Goal: Find specific page/section: Find specific page/section

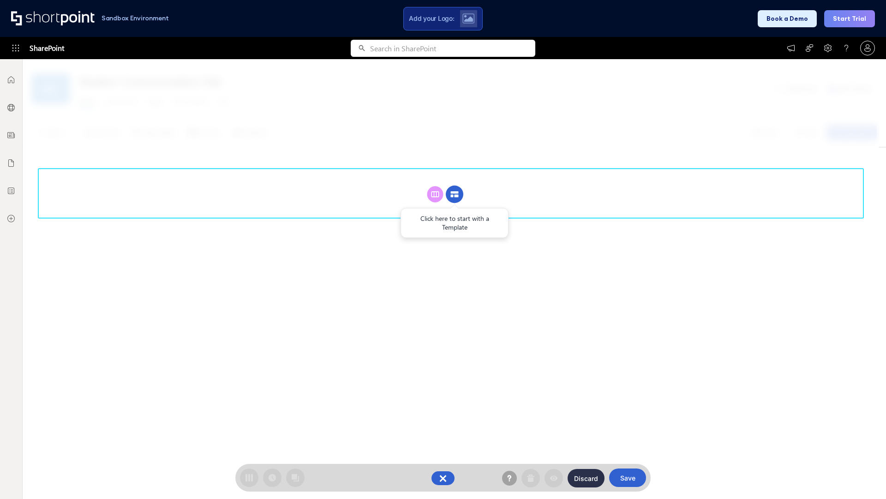
click at [455, 194] on circle at bounding box center [455, 195] width 18 height 18
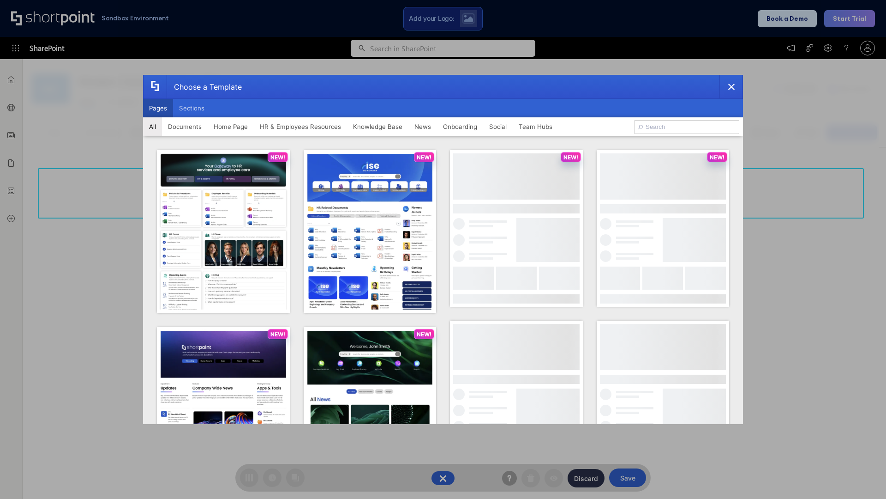
click at [158, 108] on button "Pages" at bounding box center [158, 108] width 30 height 18
type input "News Portal 6"
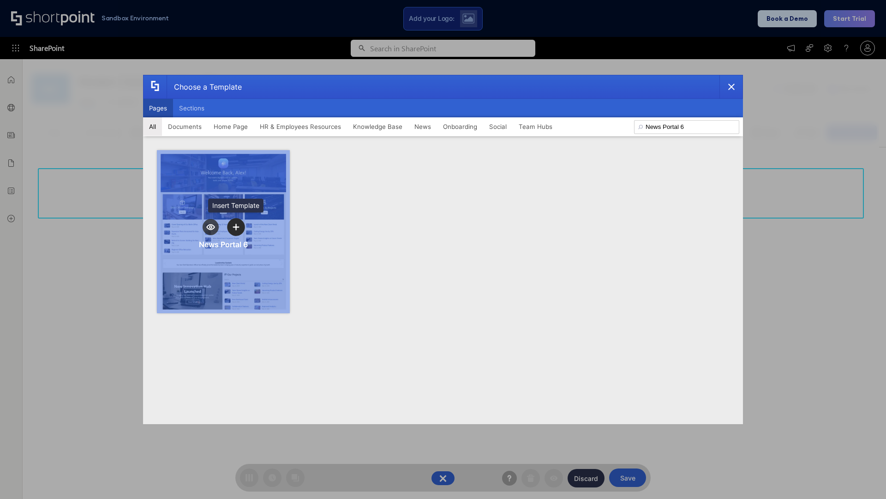
click at [236, 227] on icon "template selector" at bounding box center [236, 226] width 6 height 6
